Goal: Task Accomplishment & Management: Use online tool/utility

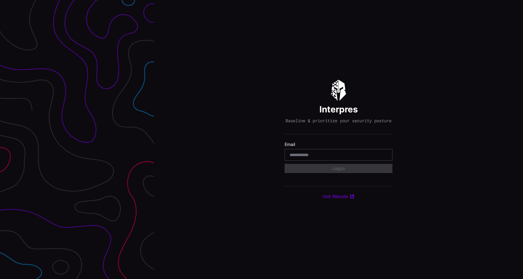
click at [358, 161] on div at bounding box center [339, 155] width 108 height 12
click at [353, 155] on input "email" at bounding box center [338, 155] width 98 height 6
type input "**********"
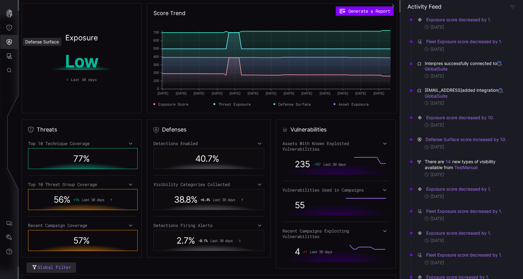
click at [13, 42] on button "Defense Surface" at bounding box center [9, 42] width 18 height 14
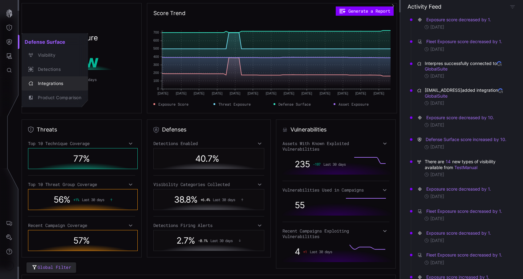
click at [50, 84] on div "Integrations" at bounding box center [58, 84] width 46 height 8
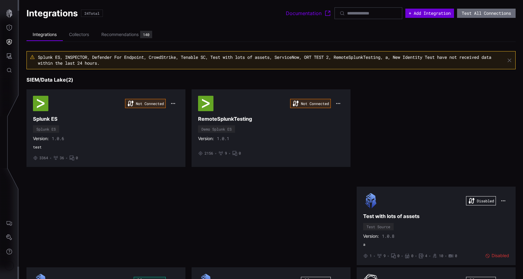
click at [416, 13] on button "+ Add Integration" at bounding box center [429, 13] width 49 height 9
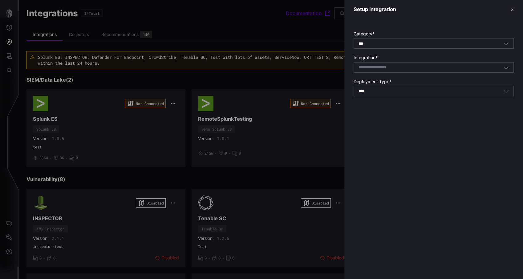
click at [395, 70] on div "Select integration" at bounding box center [433, 67] width 160 height 10
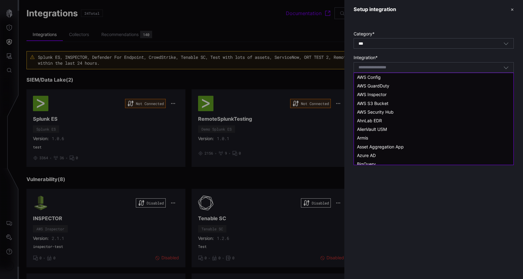
click at [395, 70] on div "Select integration" at bounding box center [433, 67] width 160 height 10
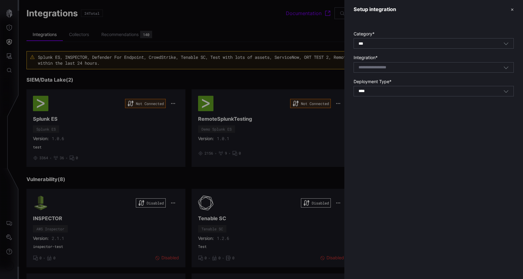
click at [12, 267] on div at bounding box center [261, 139] width 523 height 279
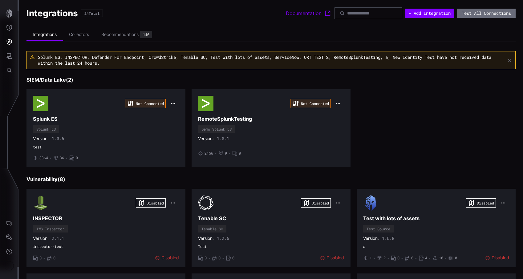
click at [12, 267] on div at bounding box center [261, 139] width 523 height 279
click at [12, 267] on div "Account" at bounding box center [9, 265] width 9 height 9
click at [36, 264] on div "Log Out" at bounding box center [65, 263] width 60 height 8
